Goal: Transaction & Acquisition: Purchase product/service

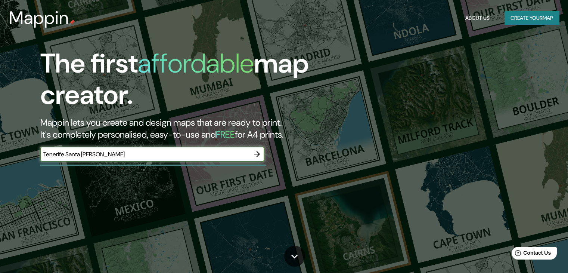
type input "Tenerife Santa [PERSON_NAME]"
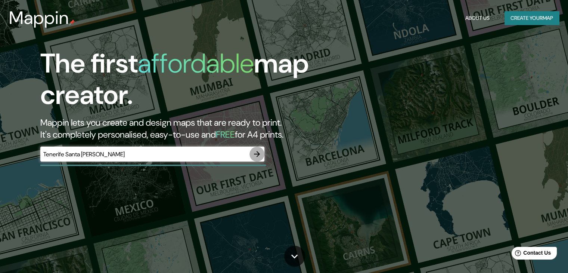
click at [255, 151] on icon "button" at bounding box center [256, 153] width 9 height 9
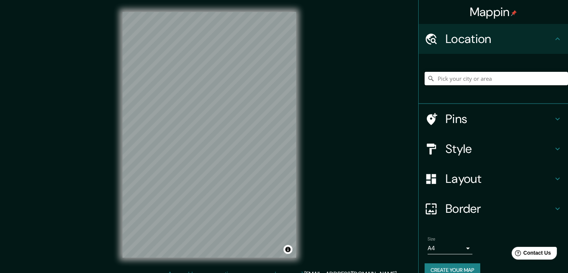
click at [491, 75] on input "Pick your city or area" at bounding box center [496, 78] width 143 height 13
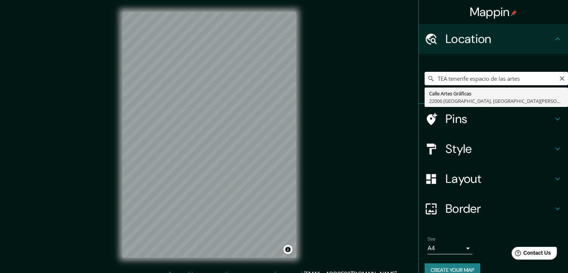
drag, startPoint x: 516, startPoint y: 80, endPoint x: 444, endPoint y: 83, distance: 72.5
click at [444, 83] on input "TEA tenerife espacio de las artes" at bounding box center [496, 78] width 143 height 13
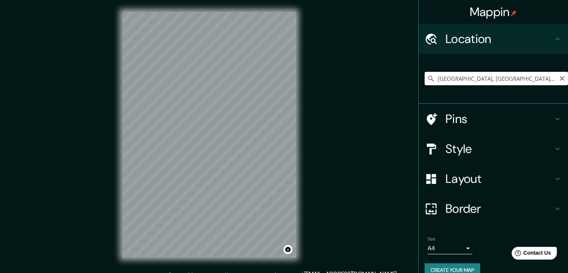
click at [466, 80] on input "[GEOGRAPHIC_DATA], [GEOGRAPHIC_DATA][PERSON_NAME], provincia de [GEOGRAPHIC_DAT…" at bounding box center [496, 78] width 143 height 13
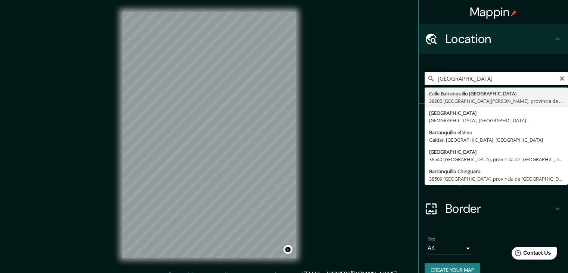
type input "[GEOGRAPHIC_DATA], 38205 [GEOGRAPHIC_DATA][PERSON_NAME], [GEOGRAPHIC_DATA][PERS…"
